Goal: Task Accomplishment & Management: Use online tool/utility

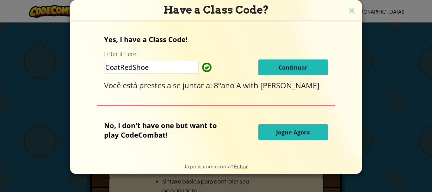
click at [295, 134] on span "Jogue Agora" at bounding box center [293, 132] width 34 height 8
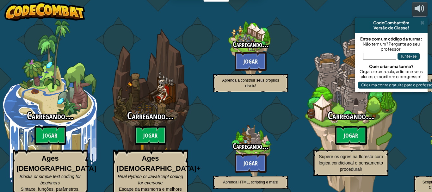
select select "pt-BR"
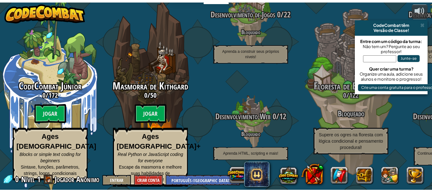
scroll to position [33, 0]
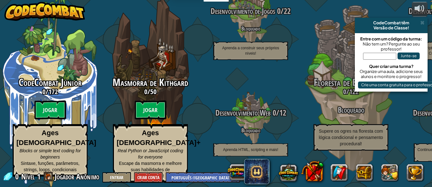
click at [52, 118] on btn "Jogar" at bounding box center [50, 109] width 32 height 19
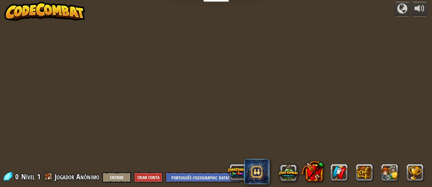
select select "pt-BR"
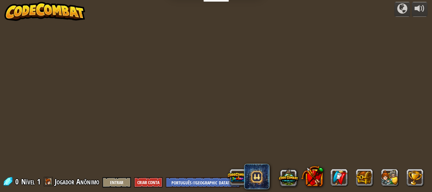
select select "pt-BR"
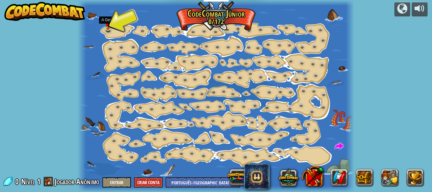
click at [107, 26] on img at bounding box center [108, 23] width 6 height 11
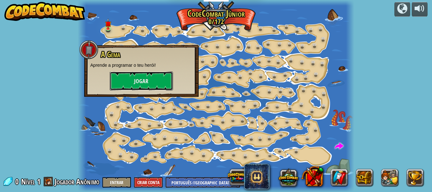
click at [131, 76] on button "Jogar" at bounding box center [141, 80] width 63 height 19
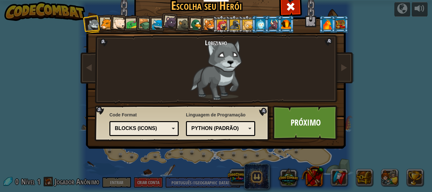
click at [299, 127] on link "Próximo" at bounding box center [305, 122] width 66 height 35
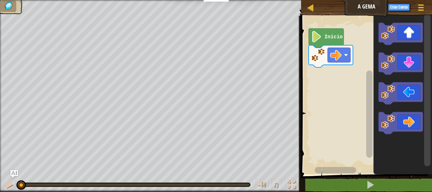
click at [337, 58] on image "Espaço de trabalho do Blockly" at bounding box center [335, 54] width 11 height 11
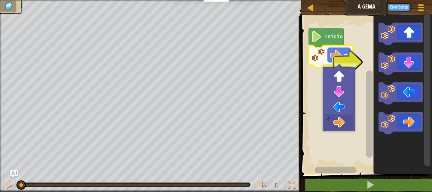
click at [342, 124] on rect "Espaço de trabalho do Blockly" at bounding box center [365, 93] width 133 height 161
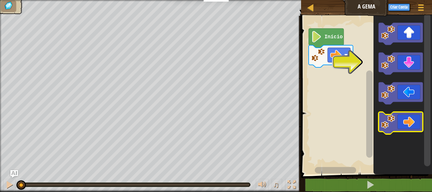
click at [411, 118] on icon "Espaço de trabalho do Blockly" at bounding box center [400, 123] width 44 height 22
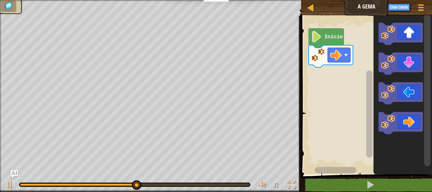
click at [412, 62] on icon "Espaço de trabalho do Blockly" at bounding box center [400, 63] width 44 height 22
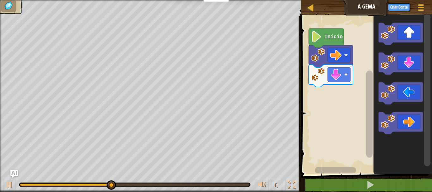
click at [410, 125] on icon "Espaço de trabalho do Blockly" at bounding box center [400, 123] width 44 height 22
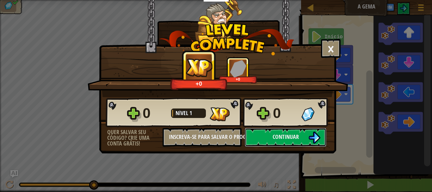
click at [310, 139] on img at bounding box center [314, 137] width 12 height 12
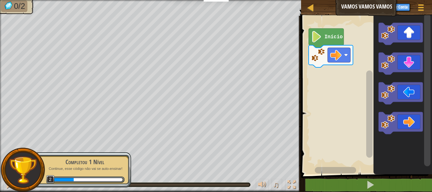
click at [408, 124] on icon "Espaço de trabalho do Blockly" at bounding box center [400, 123] width 44 height 22
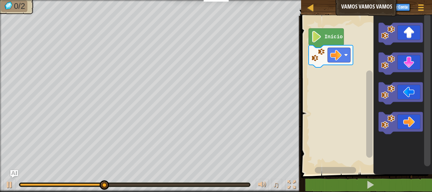
click at [412, 30] on icon "Espaço de trabalho do Blockly" at bounding box center [400, 34] width 44 height 22
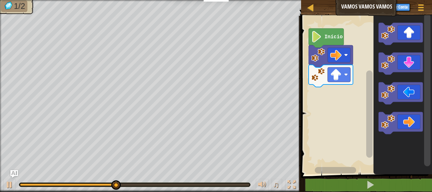
click at [413, 123] on icon "Espaço de trabalho do Blockly" at bounding box center [400, 123] width 44 height 22
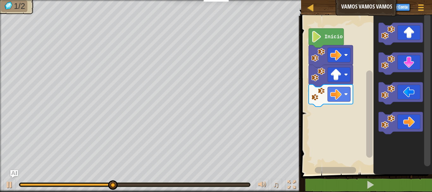
click at [406, 125] on icon "Espaço de trabalho do Blockly" at bounding box center [400, 123] width 44 height 22
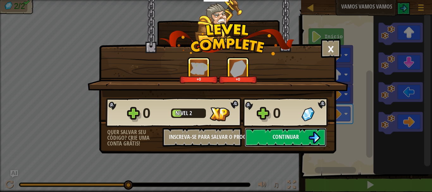
click at [292, 135] on span "Continuar" at bounding box center [285, 137] width 26 height 8
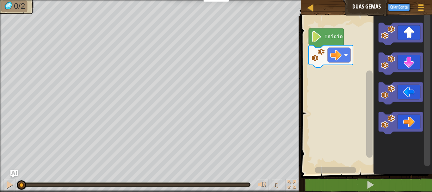
click at [408, 121] on icon "Espaço de trabalho do Blockly" at bounding box center [400, 123] width 44 height 22
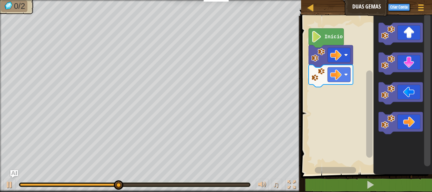
click at [406, 122] on icon "Espaço de trabalho do Blockly" at bounding box center [400, 123] width 44 height 22
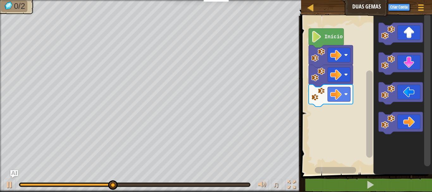
click at [412, 65] on icon "Espaço de trabalho do Blockly" at bounding box center [400, 63] width 44 height 22
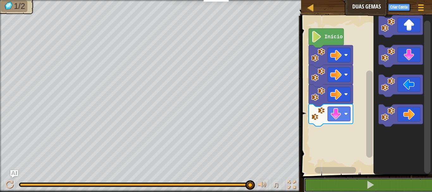
click at [398, 184] on button at bounding box center [370, 185] width 133 height 15
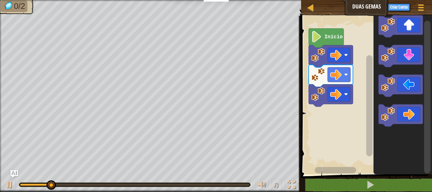
click at [407, 30] on icon "Espaço de trabalho do Blockly" at bounding box center [400, 26] width 44 height 22
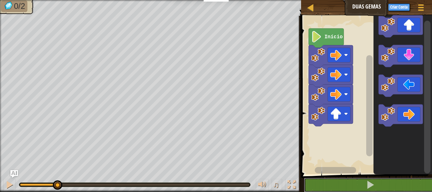
click at [400, 186] on button at bounding box center [370, 185] width 133 height 15
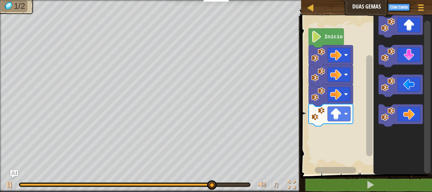
click at [410, 55] on icon "Espaço de trabalho do Blockly" at bounding box center [400, 56] width 44 height 22
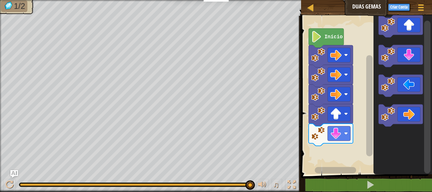
click at [411, 25] on icon "Espaço de trabalho do Blockly" at bounding box center [400, 26] width 44 height 22
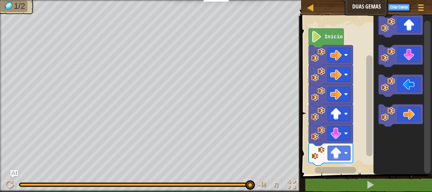
click at [393, 173] on icon "Espaço de trabalho do Blockly" at bounding box center [402, 93] width 58 height 161
click at [394, 182] on button at bounding box center [370, 185] width 133 height 15
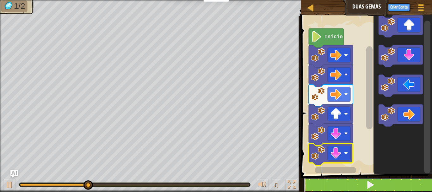
click at [384, 183] on button at bounding box center [370, 185] width 133 height 15
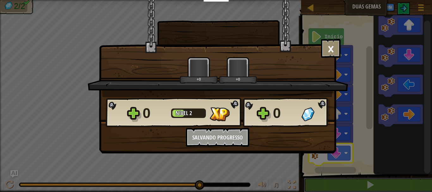
scroll to position [0, 0]
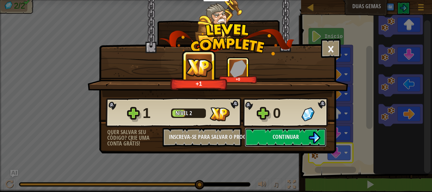
click at [278, 137] on span "Continuar" at bounding box center [285, 137] width 26 height 8
